Goal: Information Seeking & Learning: Learn about a topic

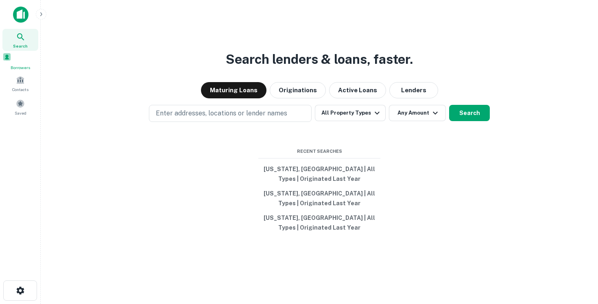
click at [25, 64] on div "Borrowers" at bounding box center [20, 61] width 36 height 18
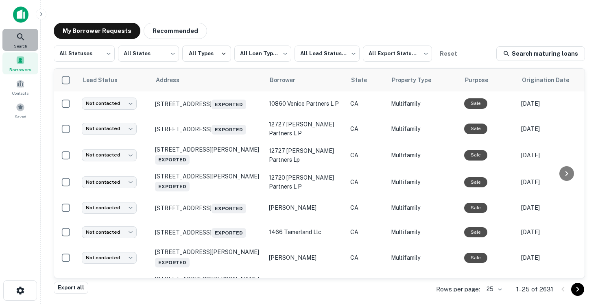
click at [22, 41] on div "Search" at bounding box center [20, 40] width 36 height 22
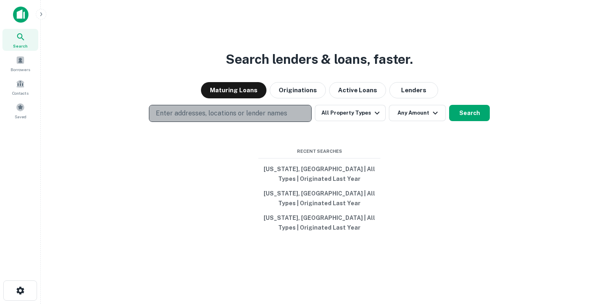
click at [190, 109] on p "Enter addresses, locations or lender names" at bounding box center [221, 114] width 131 height 10
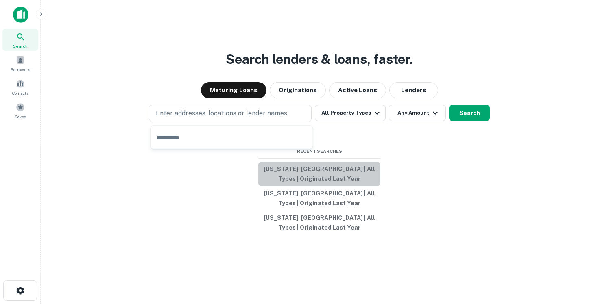
click at [326, 173] on button "[US_STATE], [GEOGRAPHIC_DATA] | All Types | Originated Last Year" at bounding box center [319, 174] width 122 height 24
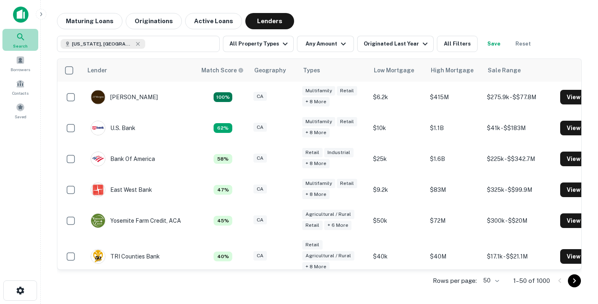
click at [26, 44] on span "Search" at bounding box center [20, 46] width 15 height 7
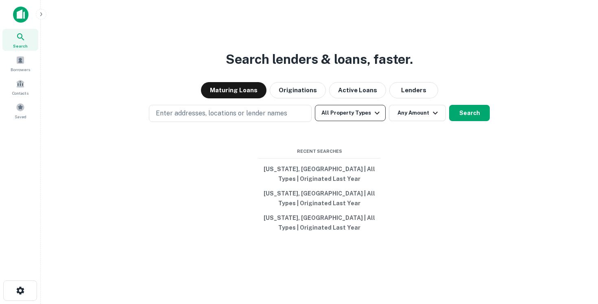
click at [360, 118] on button "All Property Types" at bounding box center [350, 113] width 71 height 16
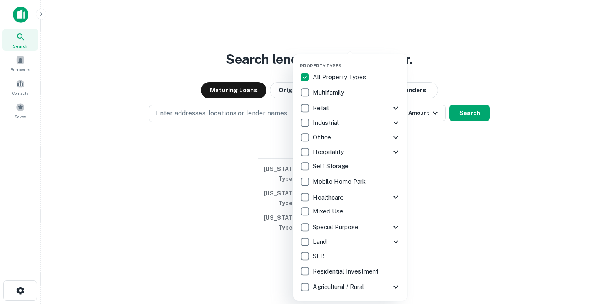
click at [238, 137] on div at bounding box center [299, 152] width 598 height 304
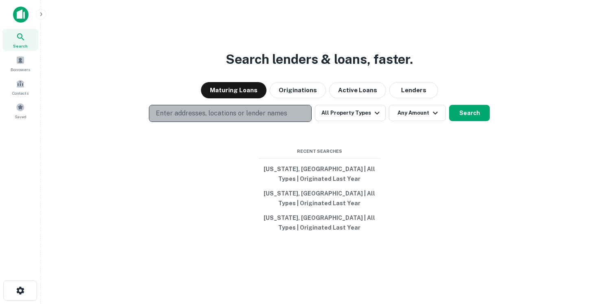
click at [222, 109] on p "Enter addresses, locations or lender names" at bounding box center [221, 114] width 131 height 10
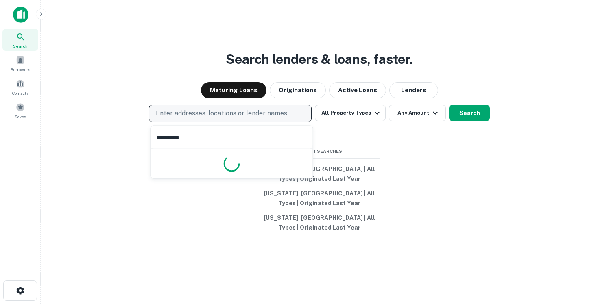
type input "**********"
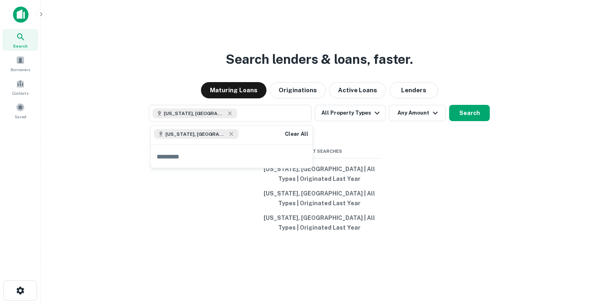
click at [404, 141] on div "Search lenders & loans, faster. Maturing Loans Originations Active Loans Lender…" at bounding box center [319, 172] width 544 height 304
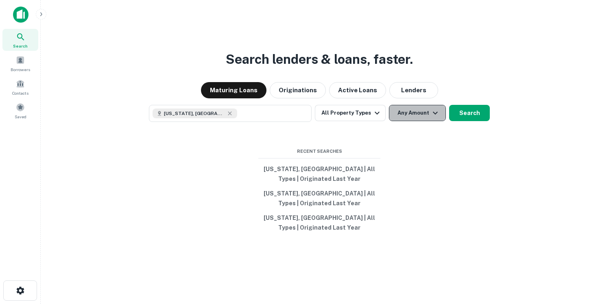
click at [397, 116] on button "Any Amount" at bounding box center [417, 113] width 57 height 16
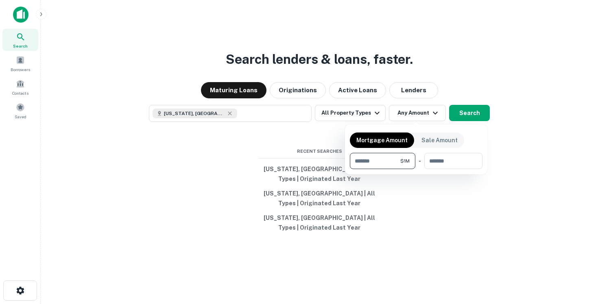
type input "*******"
click at [481, 116] on div at bounding box center [299, 152] width 598 height 304
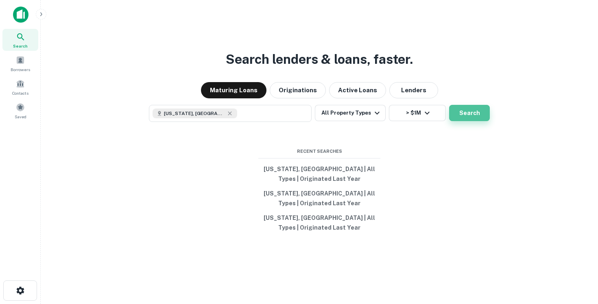
click at [470, 120] on button "Search" at bounding box center [469, 113] width 41 height 16
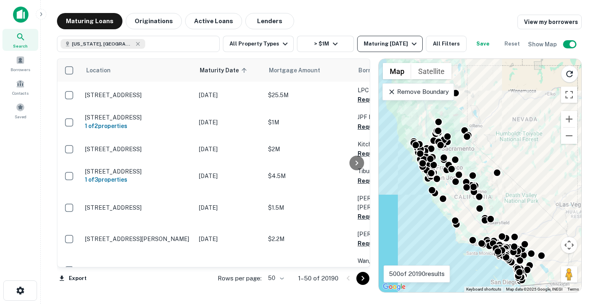
click at [406, 39] on div "Maturing [DATE]" at bounding box center [391, 44] width 55 height 10
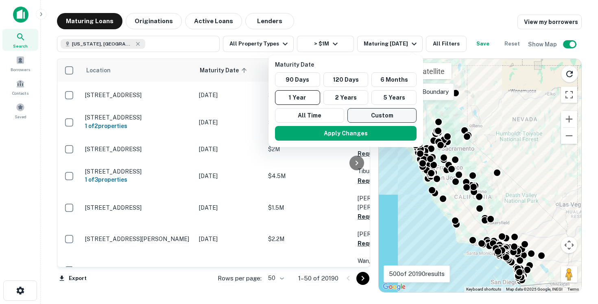
click at [391, 110] on button "Custom" at bounding box center [381, 115] width 69 height 15
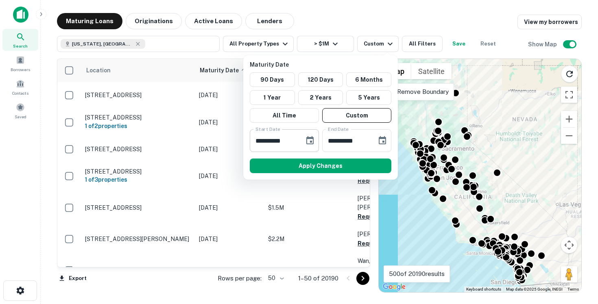
click at [310, 140] on icon "Choose date, selected date is Oct 15, 2025" at bounding box center [310, 141] width 10 height 10
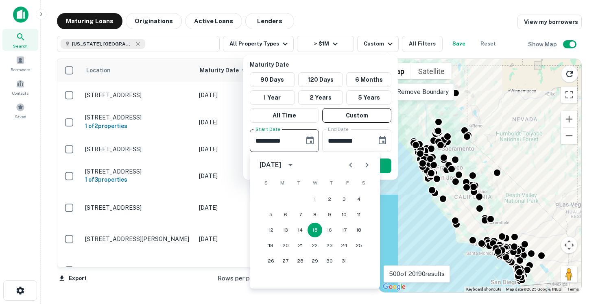
click at [363, 163] on icon "Next month" at bounding box center [367, 165] width 10 height 10
click at [367, 166] on icon "Next month" at bounding box center [367, 165] width 3 height 5
click at [352, 164] on icon "Previous month" at bounding box center [351, 165] width 10 height 10
click at [299, 264] on button "30" at bounding box center [300, 261] width 15 height 15
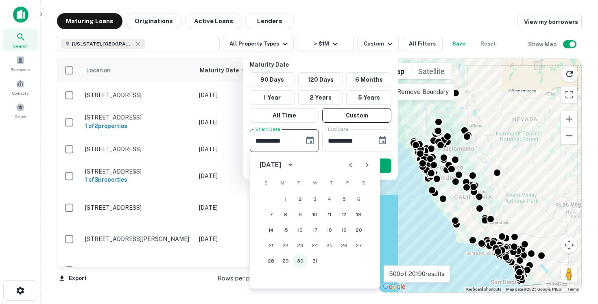
type input "**********"
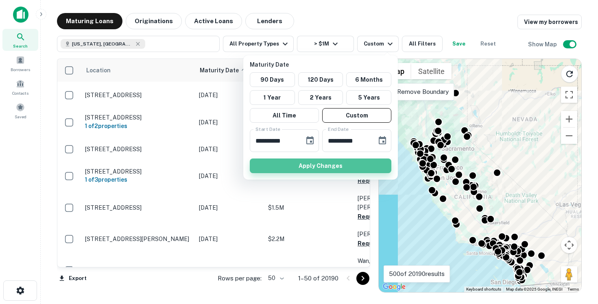
click at [347, 170] on button "Apply Changes" at bounding box center [321, 166] width 142 height 15
